Goal: Task Accomplishment & Management: Complete application form

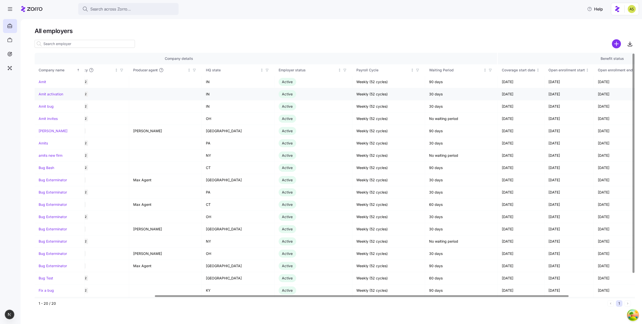
scroll to position [0, 265]
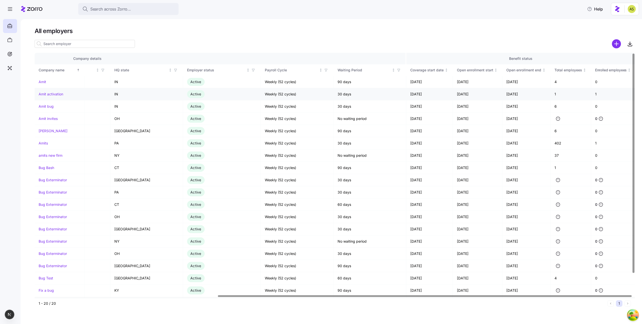
click at [56, 96] on link "Amit activation" at bounding box center [51, 94] width 25 height 5
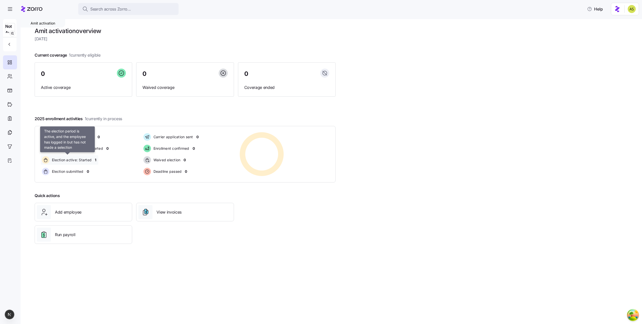
click at [73, 160] on span "Election active: Started" at bounding box center [70, 160] width 41 height 5
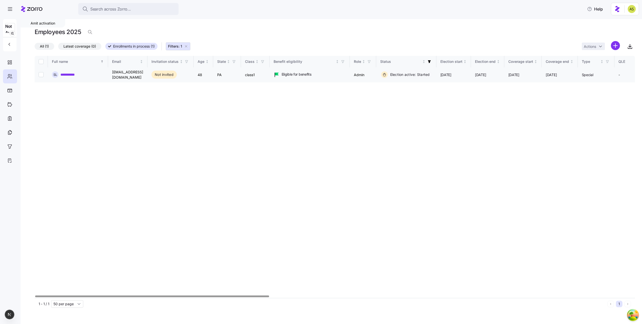
click at [74, 75] on link "**********" at bounding box center [70, 74] width 20 height 5
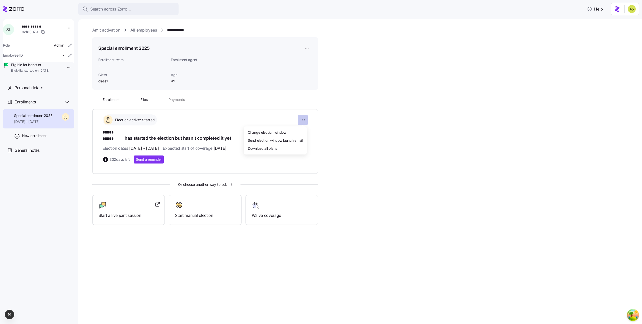
click at [304, 118] on html "**********" at bounding box center [321, 160] width 642 height 321
click at [279, 131] on span "Change election window" at bounding box center [267, 132] width 39 height 5
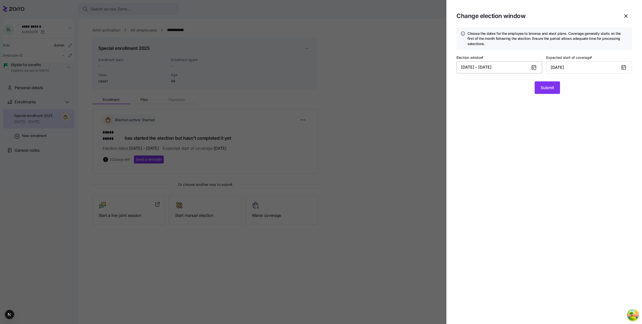
click at [521, 69] on button "07/26/2025 – 07/24/2026" at bounding box center [499, 67] width 86 height 12
click at [541, 86] on icon "button" at bounding box center [541, 85] width 6 height 6
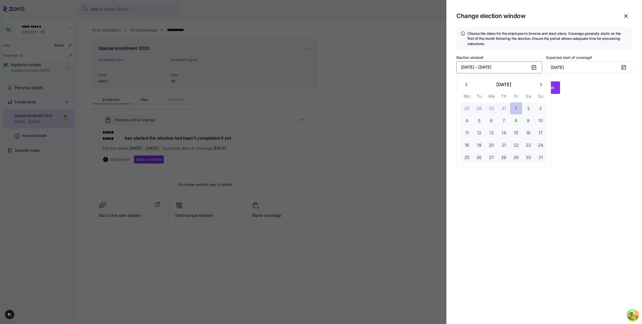
click at [515, 110] on button "1" at bounding box center [516, 109] width 12 height 12
click at [541, 158] on button "31" at bounding box center [540, 158] width 12 height 12
type input "October 1, 2025"
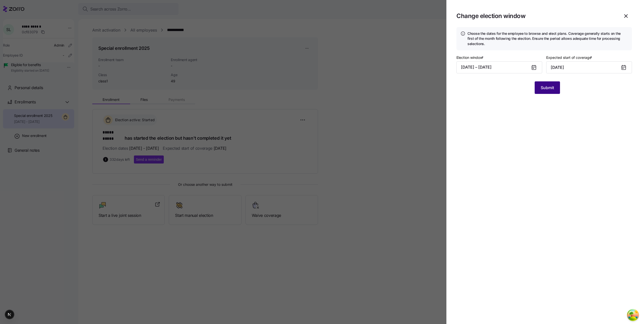
click at [543, 87] on span "Submit" at bounding box center [546, 88] width 13 height 6
click at [429, 135] on div at bounding box center [321, 162] width 642 height 324
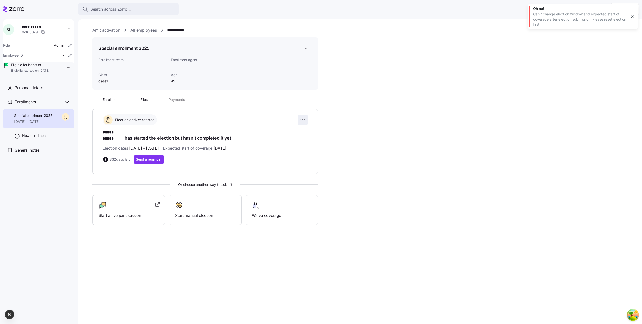
click at [305, 118] on html "**********" at bounding box center [321, 160] width 642 height 321
click at [308, 48] on html "**********" at bounding box center [321, 160] width 642 height 321
click at [324, 80] on div "Delete enrollment record" at bounding box center [327, 77] width 46 height 8
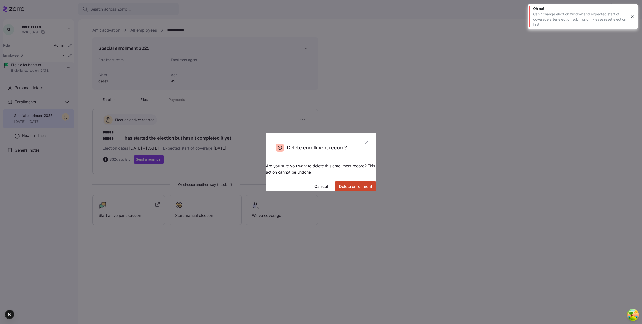
click at [339, 183] on span "Delete enrollment" at bounding box center [355, 186] width 33 height 6
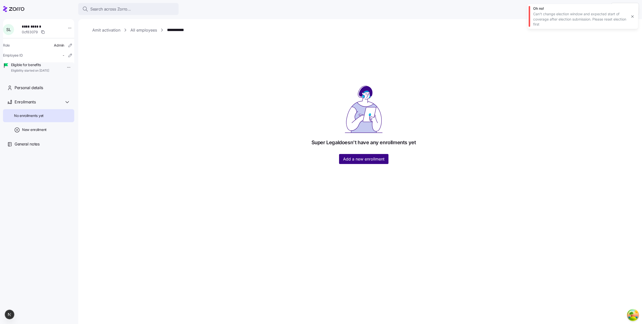
click at [371, 160] on span "Add a new enrollment" at bounding box center [363, 159] width 41 height 6
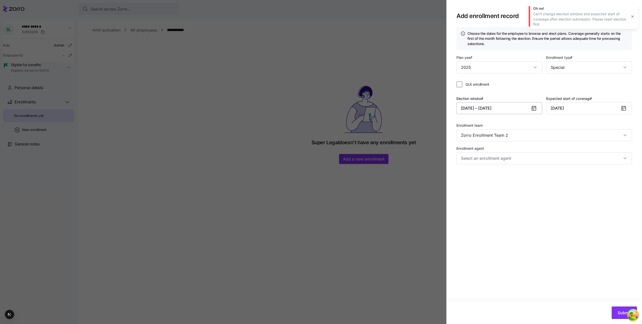
click at [529, 113] on button "08/25/2025 – 09/20/2025" at bounding box center [499, 108] width 86 height 12
click at [516, 152] on button "1" at bounding box center [516, 150] width 12 height 12
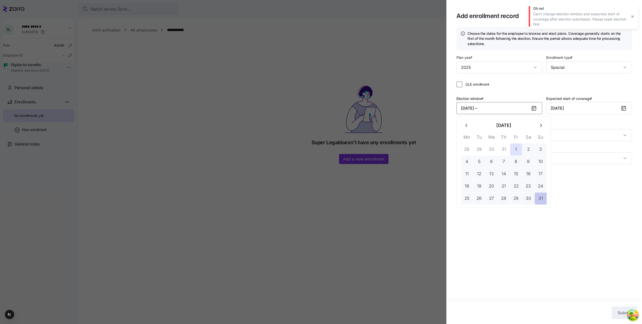
click at [541, 200] on button "31" at bounding box center [540, 199] width 12 height 12
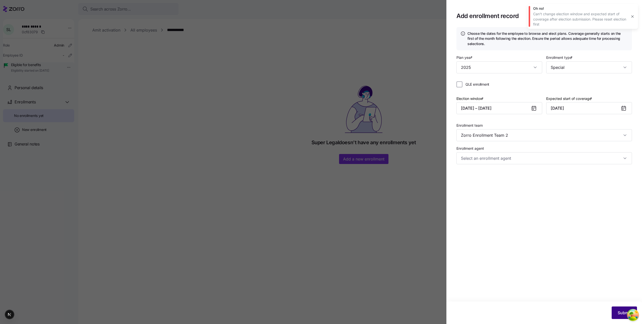
click at [618, 312] on span "Submit" at bounding box center [623, 313] width 13 height 6
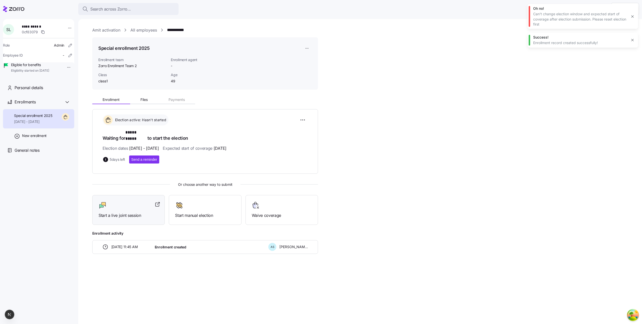
click at [117, 202] on div at bounding box center [128, 206] width 60 height 8
click at [131, 207] on div "Start a live joint session" at bounding box center [128, 210] width 60 height 17
click at [633, 16] on icon "button" at bounding box center [632, 17] width 4 height 4
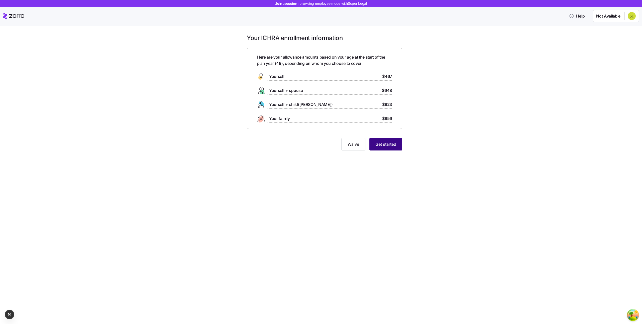
click at [388, 146] on span "Get started" at bounding box center [385, 144] width 21 height 6
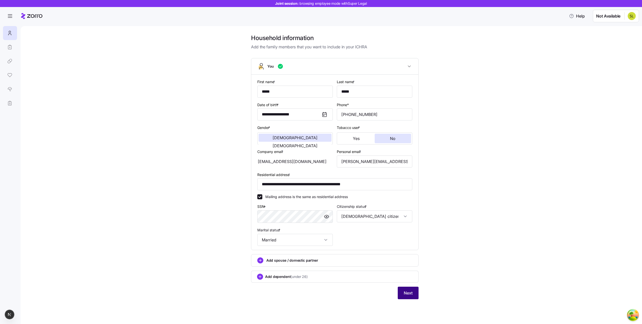
click at [416, 291] on button "Next" at bounding box center [408, 293] width 21 height 13
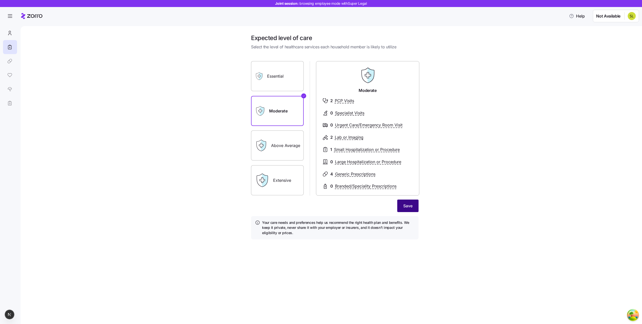
click at [410, 204] on span "Save" at bounding box center [407, 206] width 9 height 6
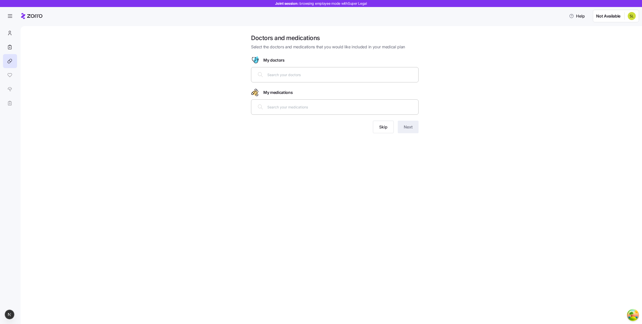
click at [302, 71] on div at bounding box center [334, 75] width 161 height 12
type input "d"
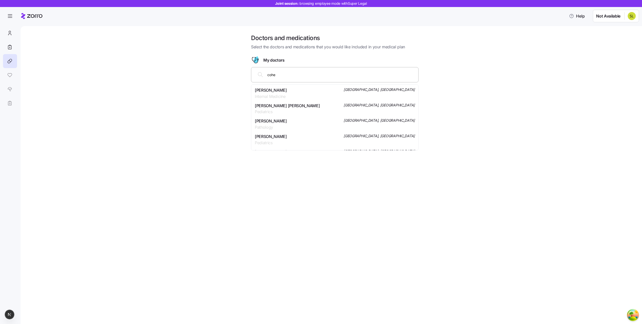
type input "cohen"
click at [307, 95] on div "Dr. Benjamin Adam Cohen Radiology Hackettstown, NJ" at bounding box center [335, 93] width 160 height 13
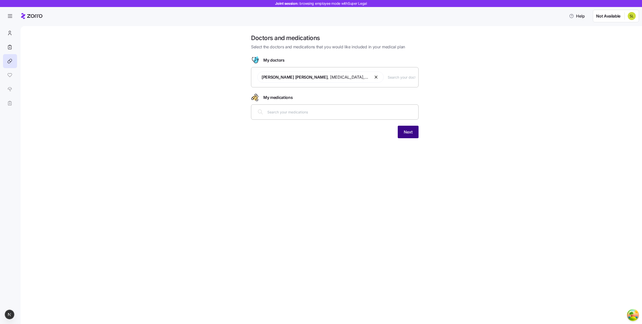
click at [402, 136] on button "Next" at bounding box center [408, 132] width 21 height 13
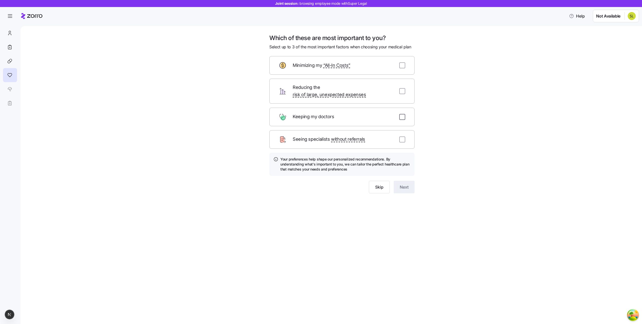
click at [402, 114] on input "checkbox" at bounding box center [402, 117] width 6 height 6
checkbox input "true"
click at [402, 88] on input "checkbox" at bounding box center [402, 91] width 6 height 6
checkbox input "true"
click at [401, 66] on input "checkbox" at bounding box center [402, 65] width 6 height 6
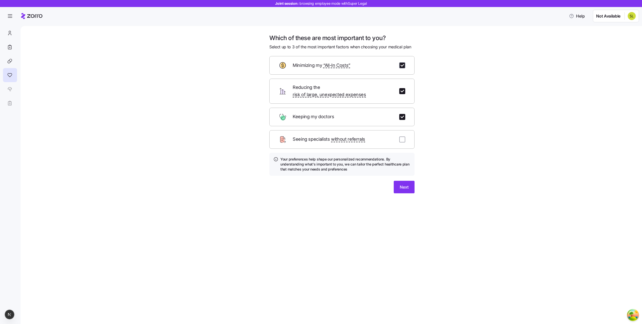
checkbox input "true"
click at [406, 184] on span "Next" at bounding box center [404, 187] width 9 height 6
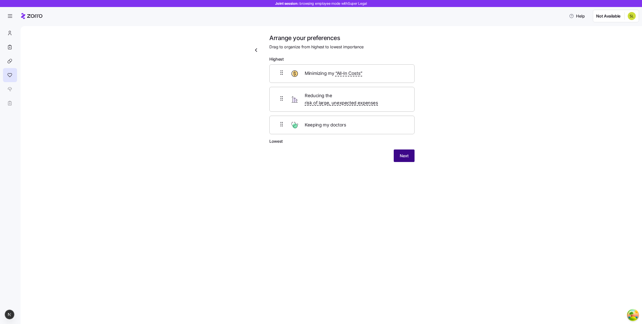
click at [402, 155] on button "Next" at bounding box center [403, 156] width 21 height 13
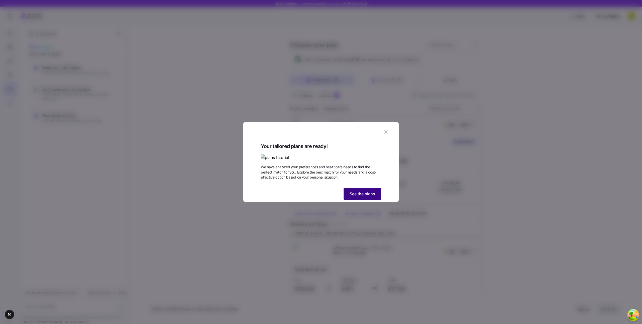
click at [366, 197] on span "See the plans" at bounding box center [362, 194] width 26 height 6
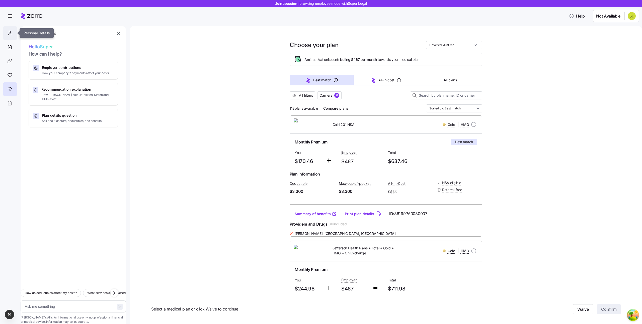
click at [9, 35] on icon at bounding box center [10, 33] width 6 height 6
type textarea "x"
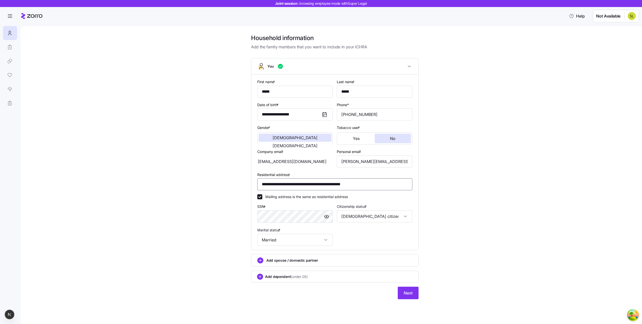
click at [314, 180] on input "**********" at bounding box center [334, 184] width 155 height 12
type input "*"
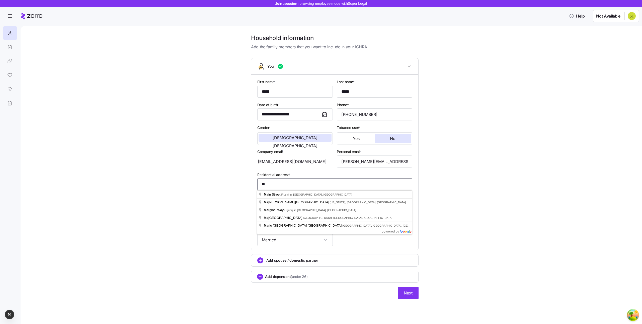
type input "*"
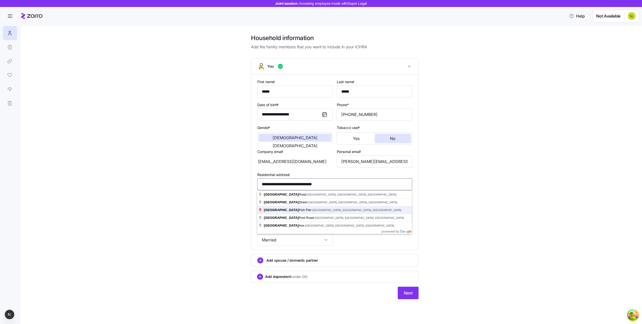
type input "**********"
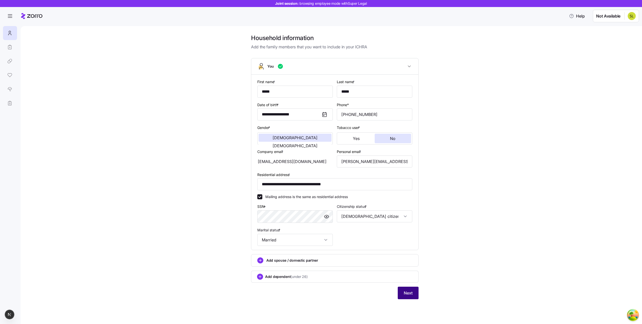
click at [406, 289] on button "Next" at bounding box center [408, 293] width 21 height 13
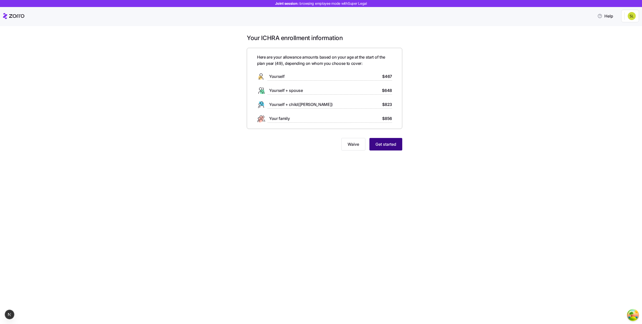
click at [378, 144] on span "Get started" at bounding box center [385, 144] width 21 height 6
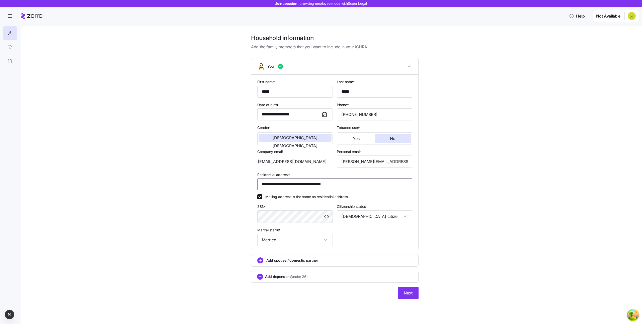
click at [304, 181] on input "**********" at bounding box center [334, 184] width 155 height 12
paste input "**********"
type input "**********"
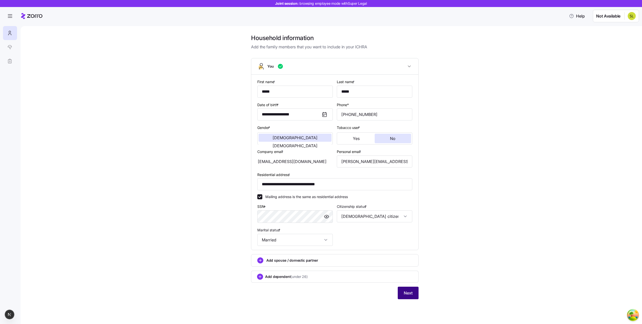
click at [408, 299] on button "Next" at bounding box center [408, 293] width 21 height 13
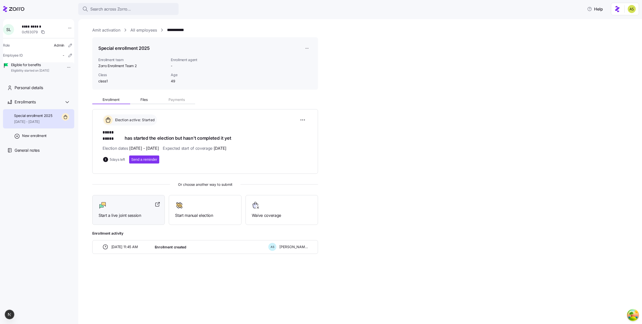
click at [116, 205] on div "Start a live joint session" at bounding box center [128, 210] width 60 height 17
click at [142, 195] on div "Start a live joint session" at bounding box center [128, 210] width 72 height 30
click at [46, 90] on div "Personal details" at bounding box center [38, 88] width 71 height 14
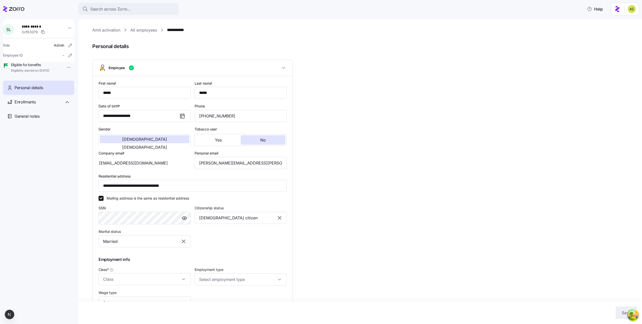
type input "class1"
drag, startPoint x: 184, startPoint y: 185, endPoint x: -26, endPoint y: 185, distance: 209.8
click at [0, 185] on html "**********" at bounding box center [321, 160] width 642 height 321
click at [25, 105] on span "Enrollments" at bounding box center [25, 102] width 21 height 6
click at [41, 118] on span "Special enrollment 2025" at bounding box center [33, 115] width 38 height 5
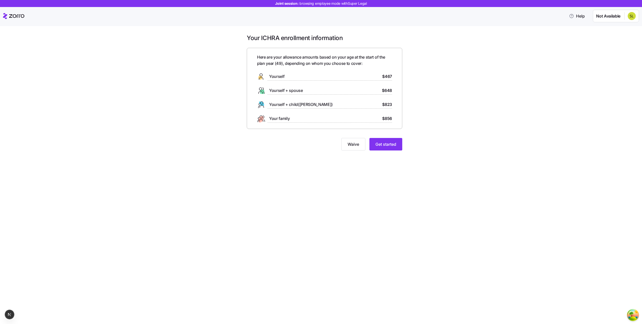
click at [392, 151] on div "Your ICHRA enrollment information Here are your allowance amounts based on your…" at bounding box center [324, 95] width 163 height 123
click at [383, 144] on span "Get started" at bounding box center [385, 144] width 21 height 6
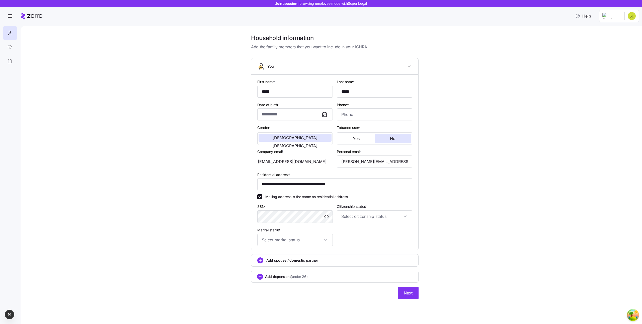
type input "**********"
type input "[PHONE_NUMBER]"
type input "[DEMOGRAPHIC_DATA] citizen"
type input "Married"
click at [407, 295] on span "Next" at bounding box center [408, 293] width 9 height 6
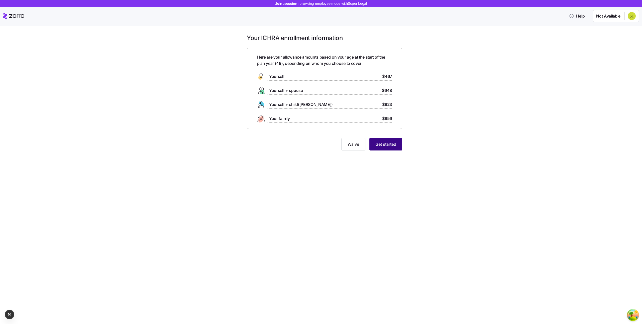
click at [382, 138] on button "Get started" at bounding box center [385, 144] width 33 height 13
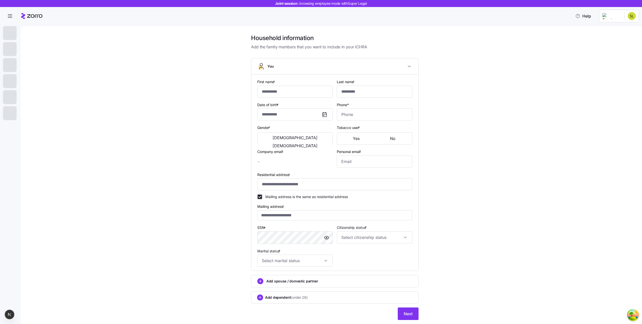
type input "*****"
type input "awesomelegal@law.co"
type input "yvonne.jacobs@gmail.com"
type input "**********"
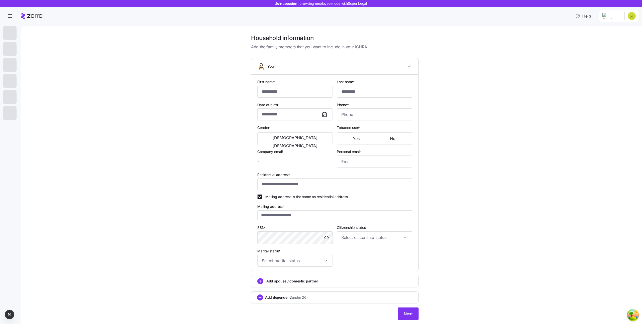
checkbox input "true"
type input "**********"
type input "(212) 555-4389"
type input "US citizen"
type input "Married"
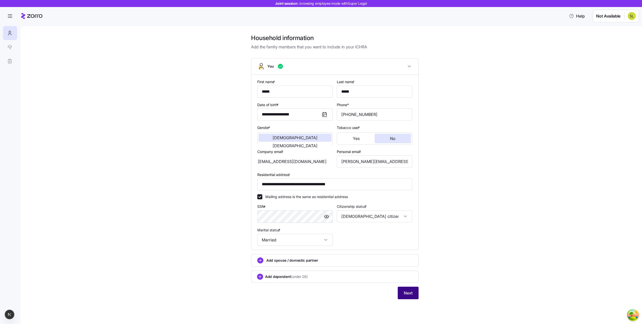
click at [405, 294] on span "Next" at bounding box center [408, 293] width 9 height 6
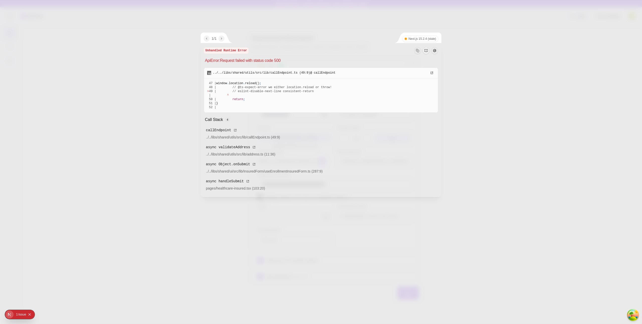
click at [110, 85] on div at bounding box center [321, 162] width 642 height 324
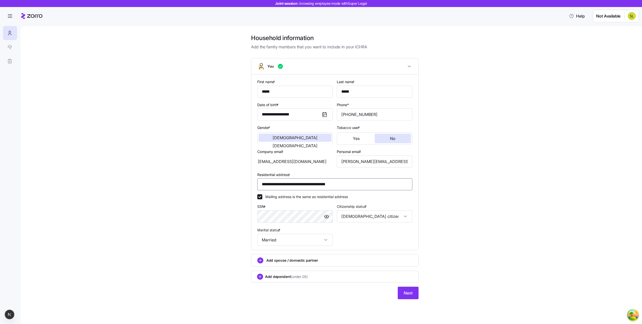
click at [292, 188] on input "**********" at bounding box center [334, 184] width 155 height 12
type input "**********"
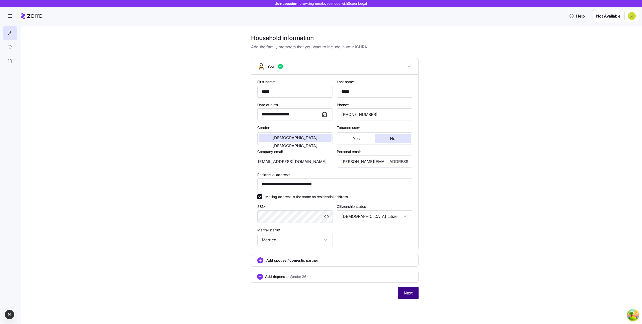
click at [410, 299] on button "Next" at bounding box center [408, 293] width 21 height 13
